Goal: Task Accomplishment & Management: Complete application form

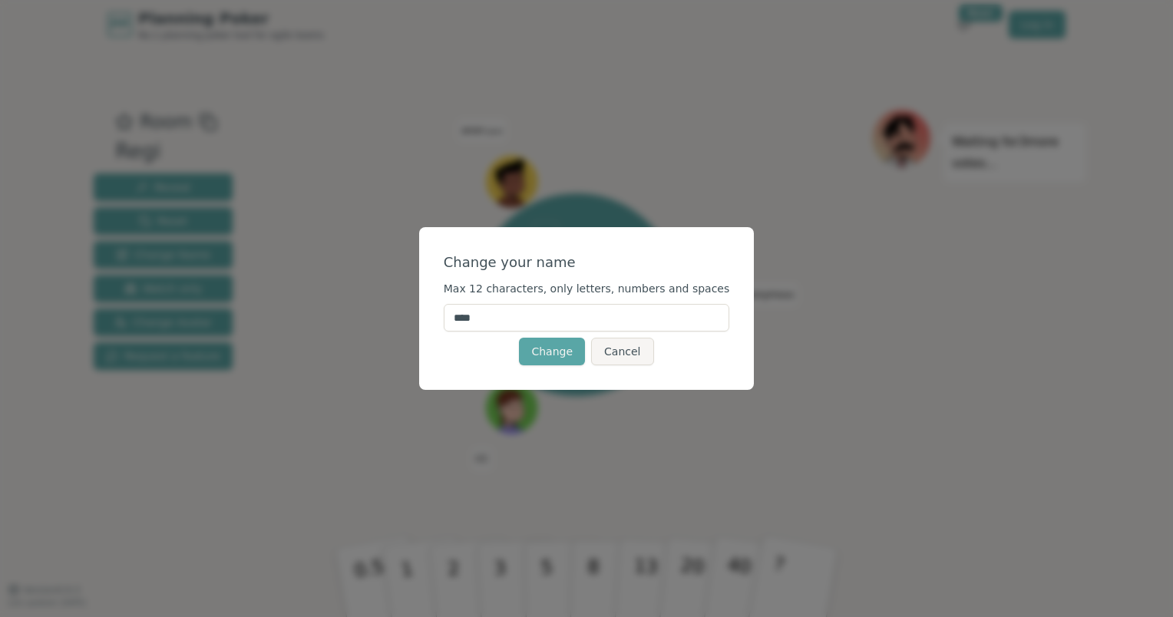
click at [553, 322] on input "****" at bounding box center [587, 318] width 286 height 28
type input "******"
click at [553, 354] on button "Change" at bounding box center [552, 352] width 66 height 28
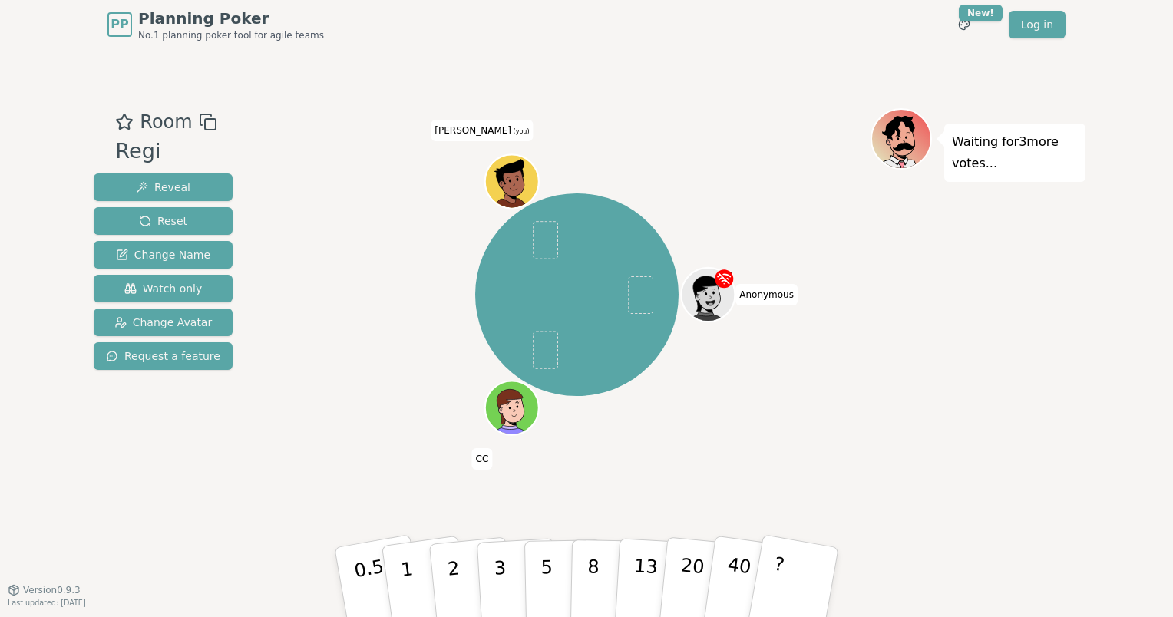
click at [518, 182] on icon at bounding box center [513, 179] width 52 height 5
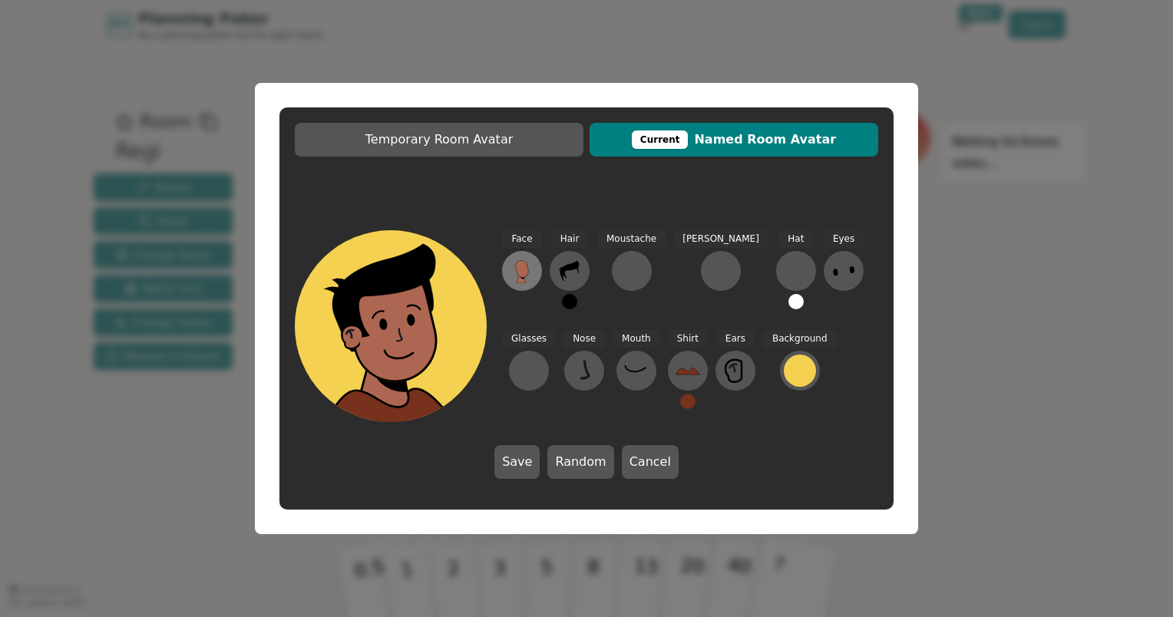
click at [530, 265] on icon at bounding box center [522, 271] width 25 height 25
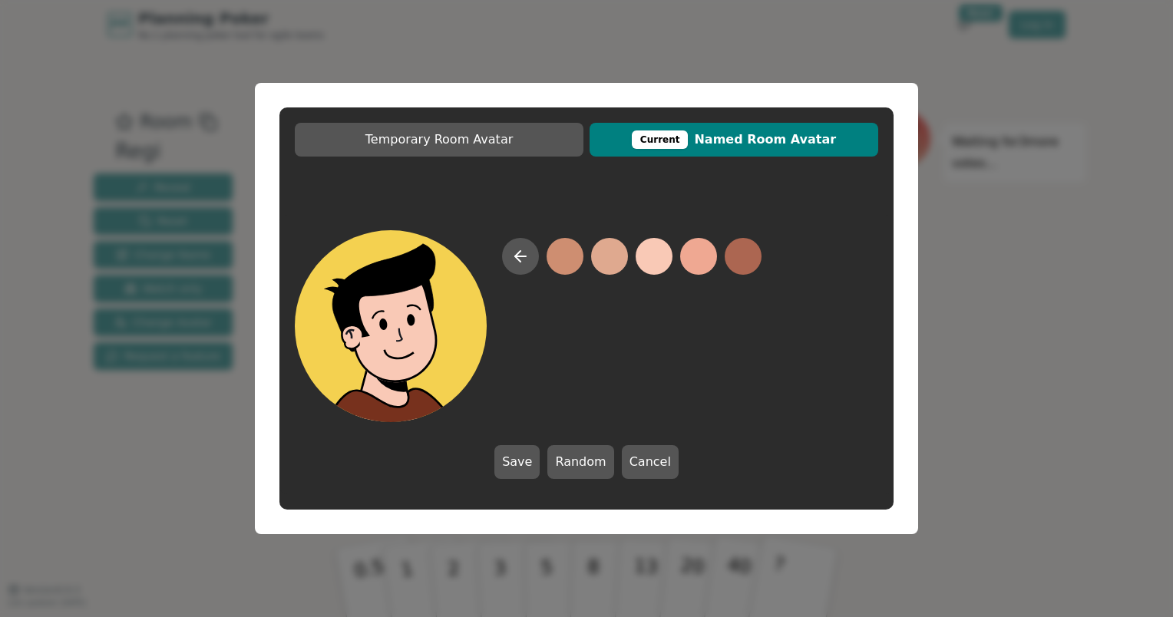
click at [648, 257] on button at bounding box center [654, 256] width 37 height 37
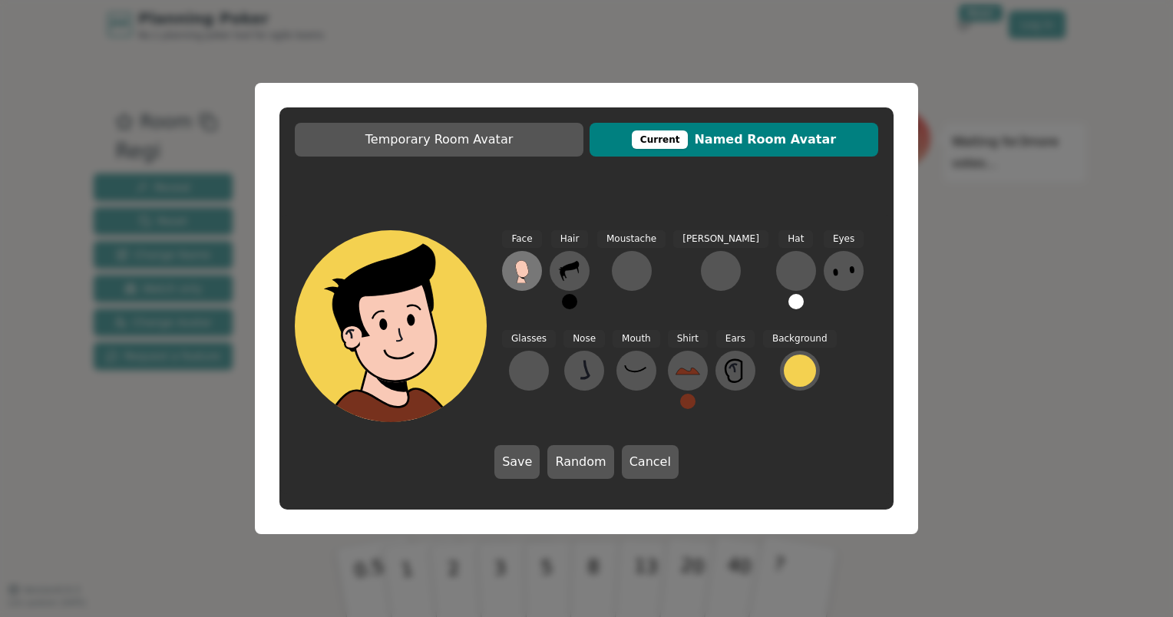
click at [535, 269] on button at bounding box center [522, 271] width 40 height 40
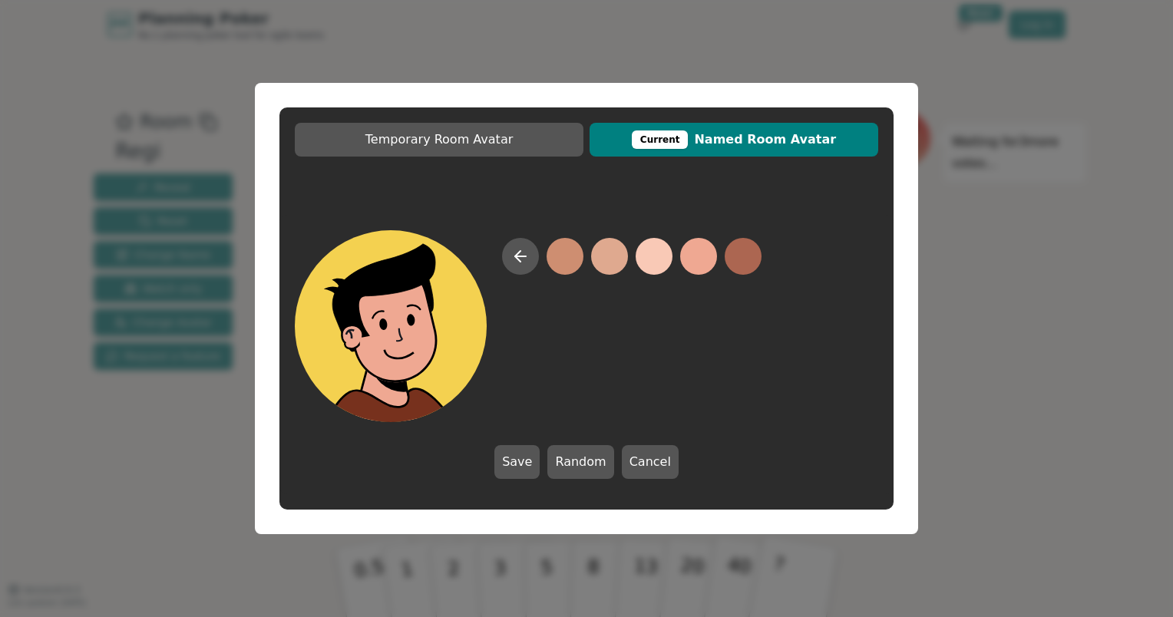
click at [692, 250] on button at bounding box center [698, 256] width 37 height 37
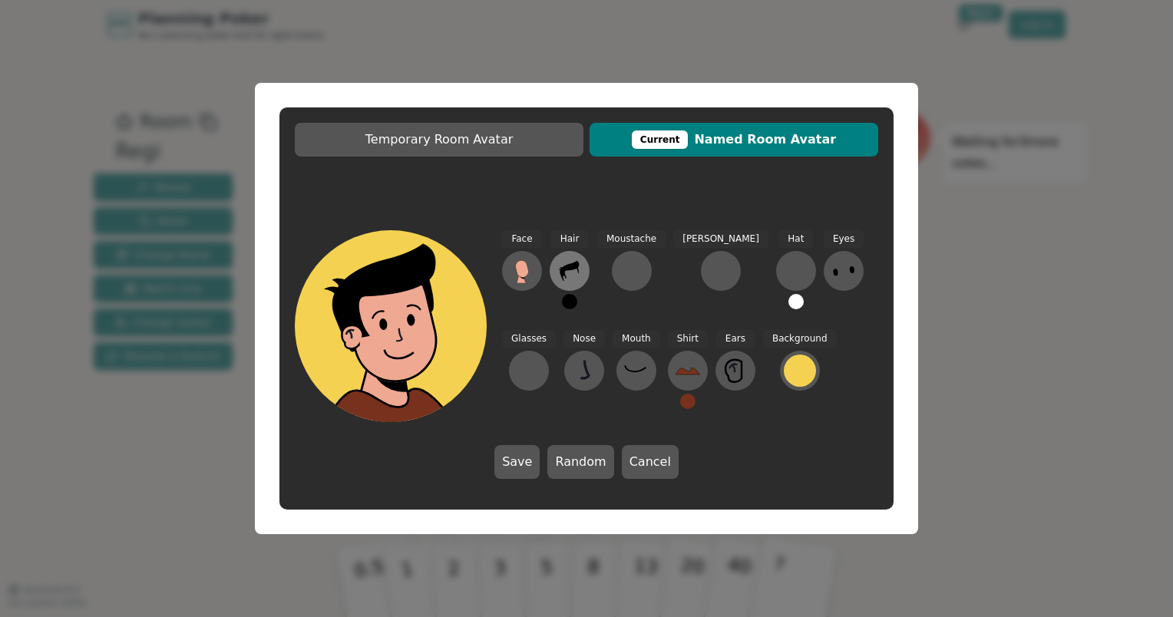
click at [566, 277] on icon at bounding box center [563, 274] width 5 height 8
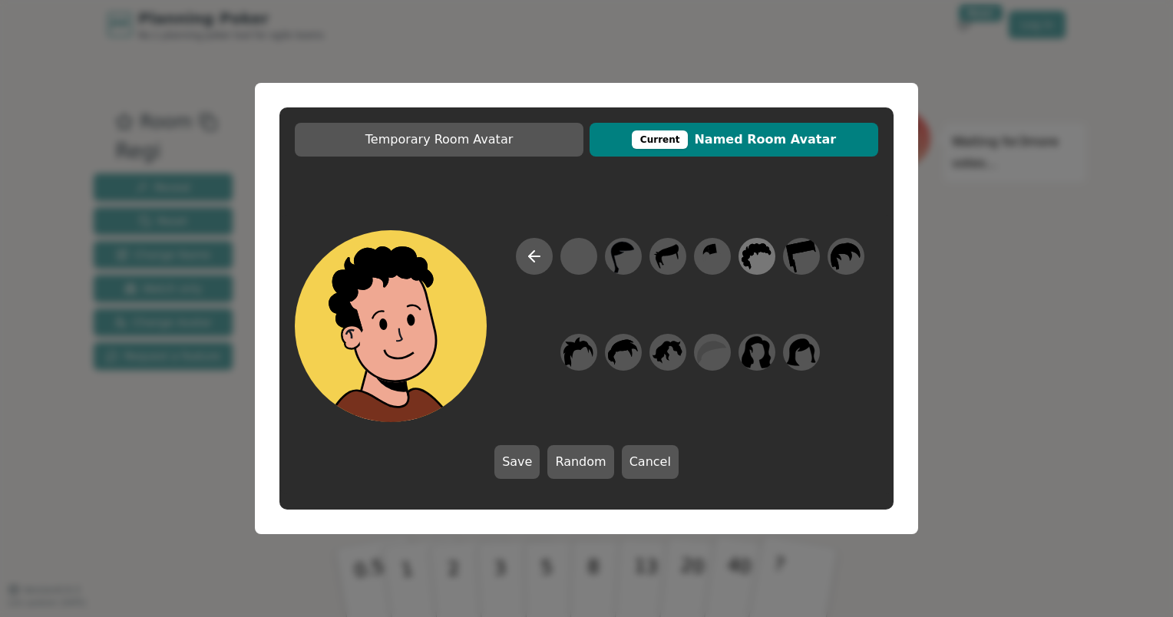
click at [751, 256] on icon at bounding box center [757, 256] width 30 height 35
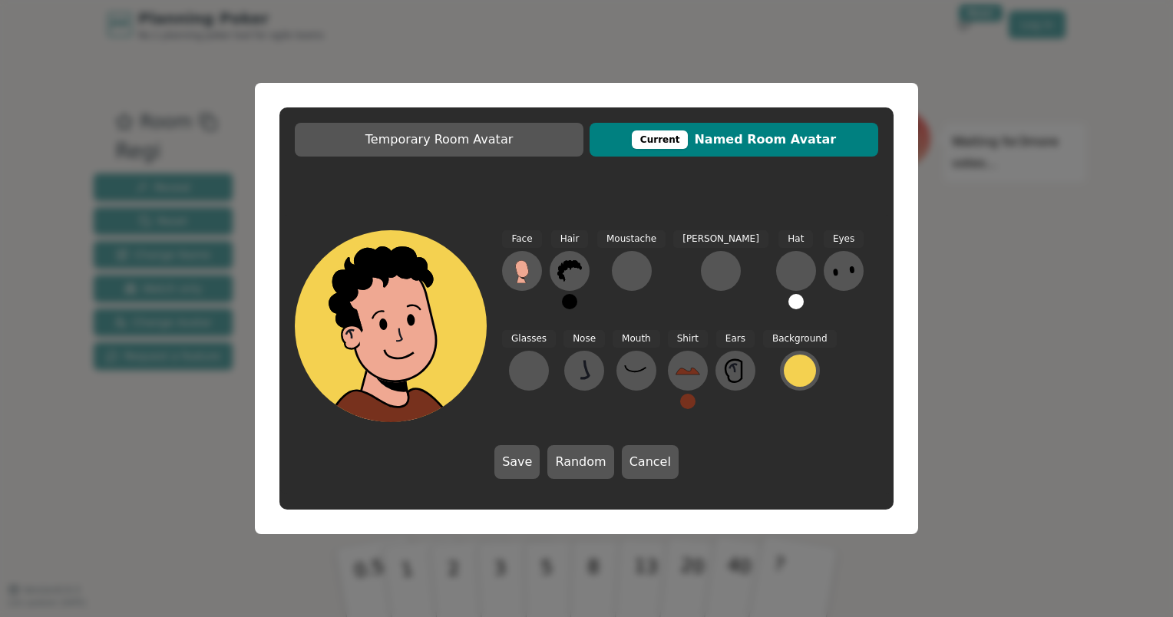
click at [572, 300] on button at bounding box center [569, 301] width 15 height 15
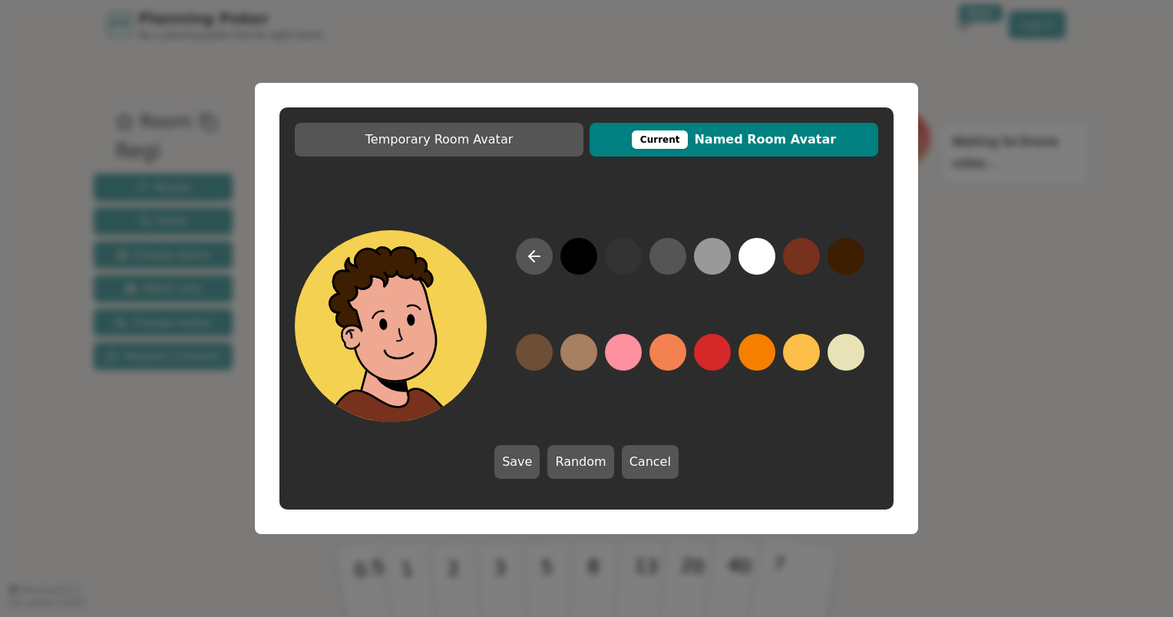
click at [839, 257] on button at bounding box center [845, 256] width 37 height 37
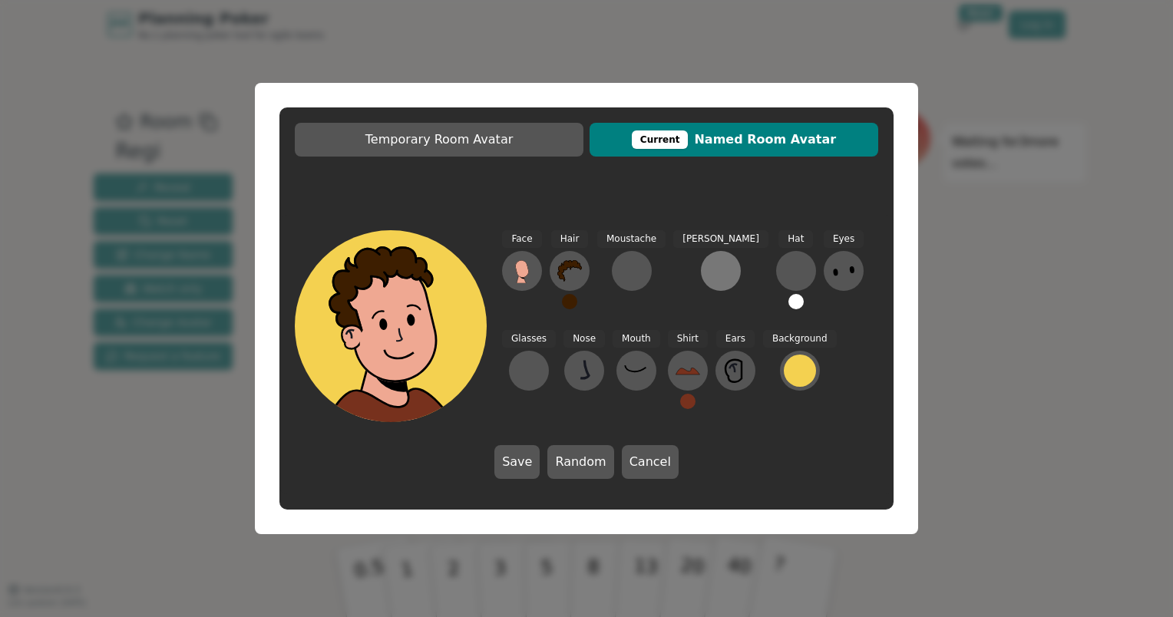
click at [709, 269] on div at bounding box center [721, 271] width 25 height 25
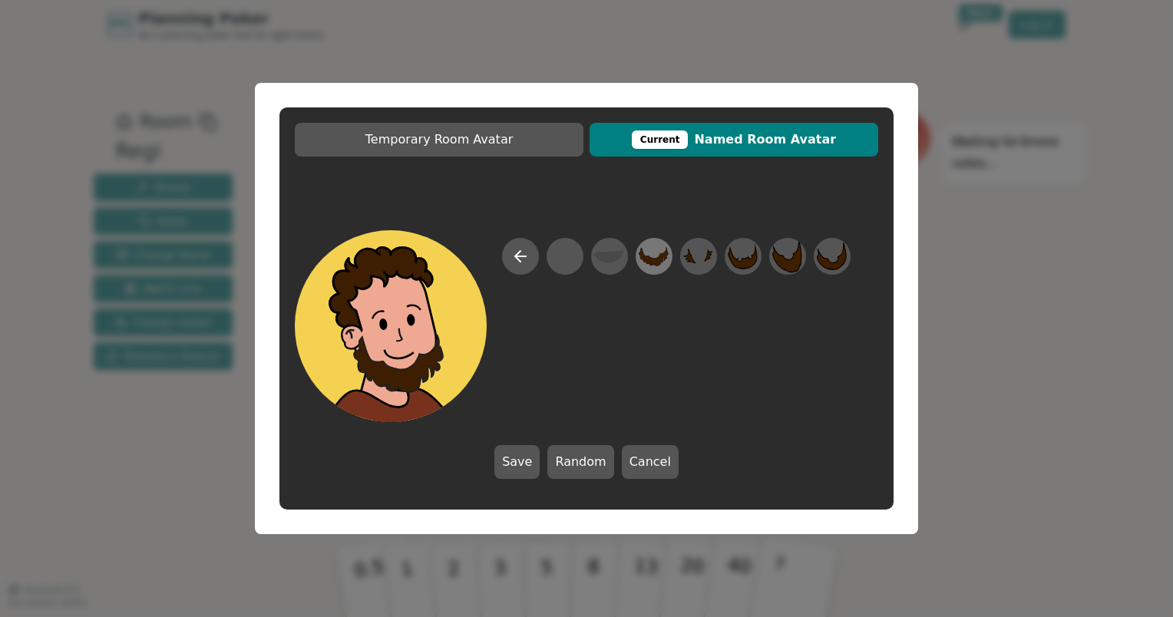
click at [660, 256] on icon at bounding box center [654, 256] width 30 height 20
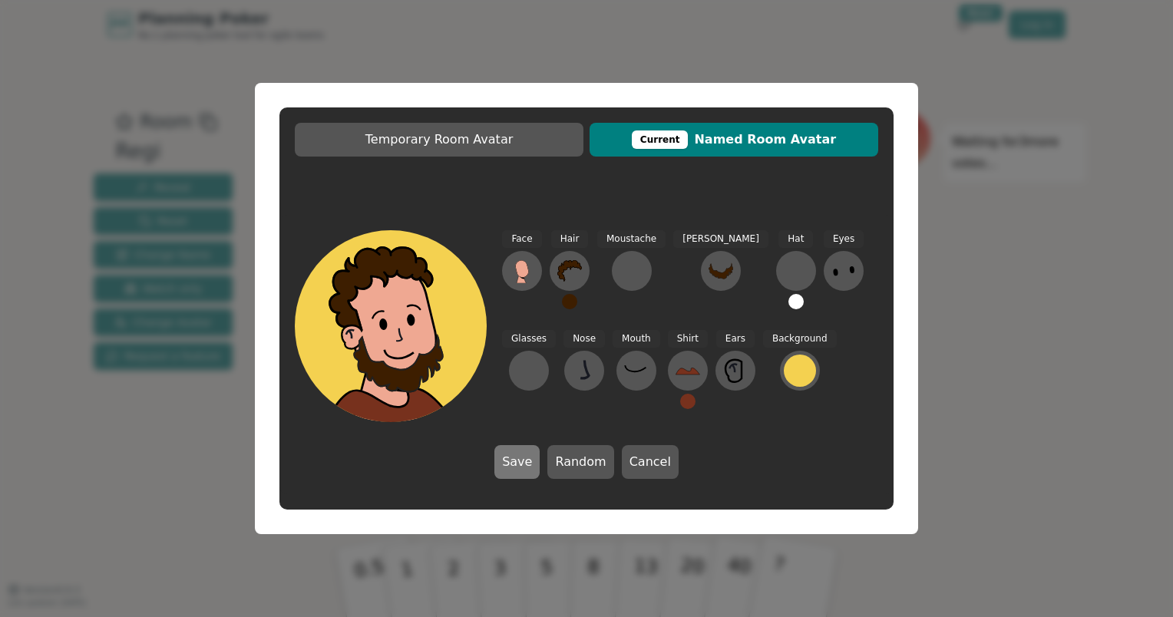
click at [520, 461] on button "Save" at bounding box center [516, 462] width 45 height 34
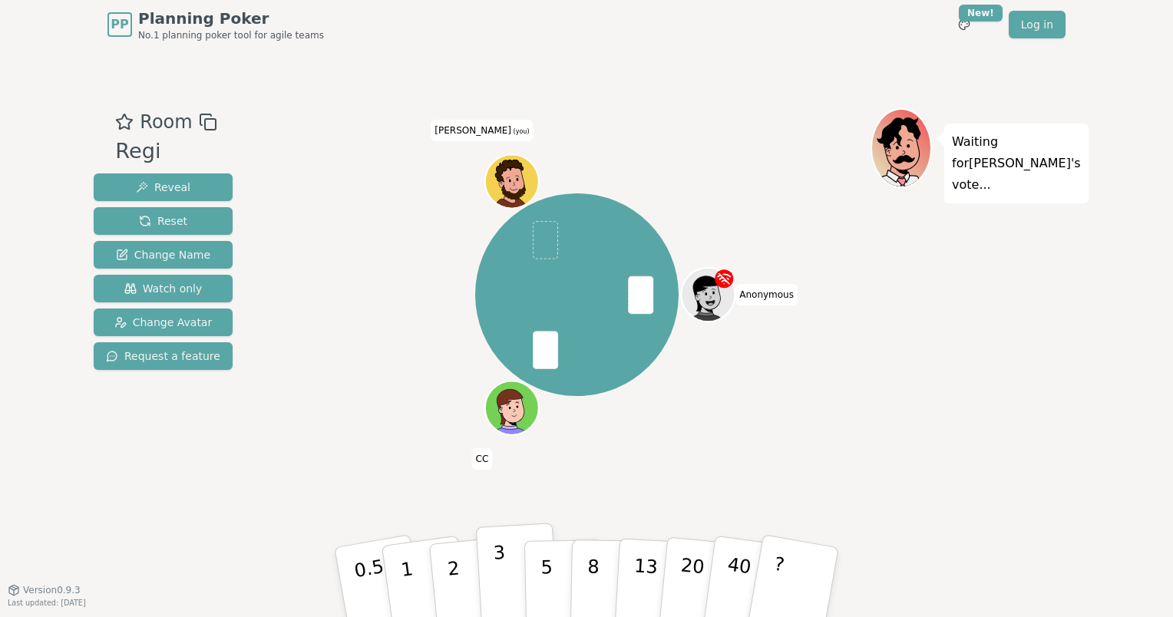
click at [502, 566] on p "3" at bounding box center [501, 584] width 17 height 84
